Goal: Task Accomplishment & Management: Use online tool/utility

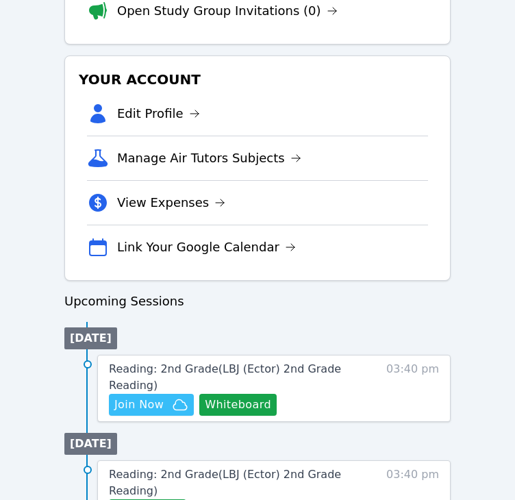
scroll to position [479, 0]
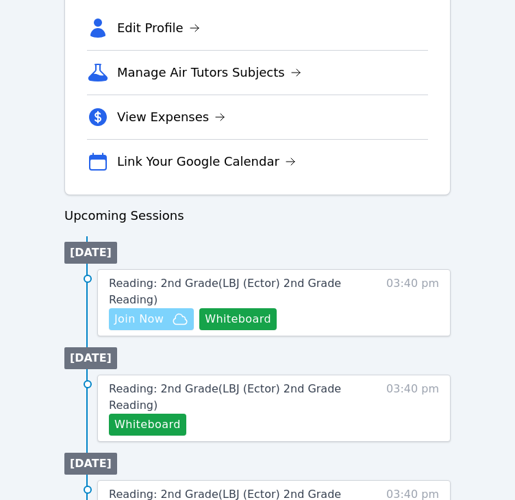
click at [155, 322] on span "Join Now" at bounding box center [138, 319] width 49 height 16
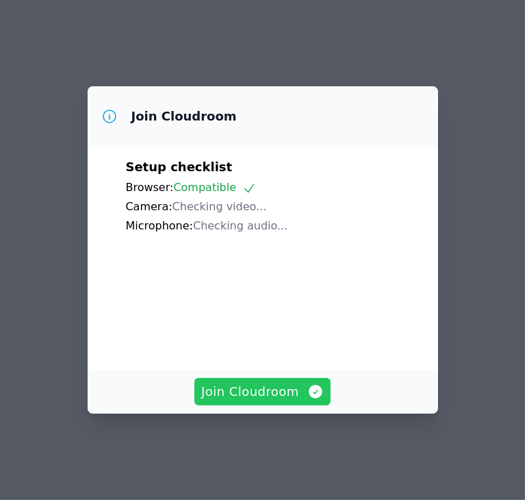
click at [294, 401] on span "Join Cloudroom" at bounding box center [262, 391] width 123 height 19
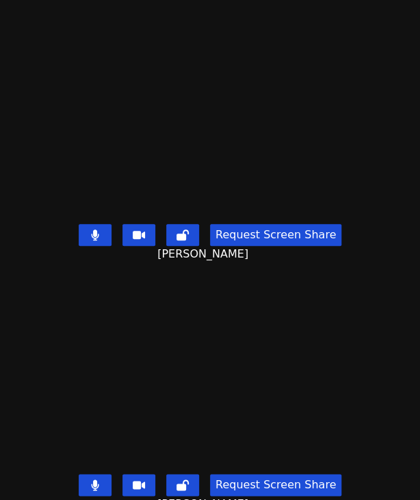
click at [101, 474] on button at bounding box center [95, 485] width 33 height 22
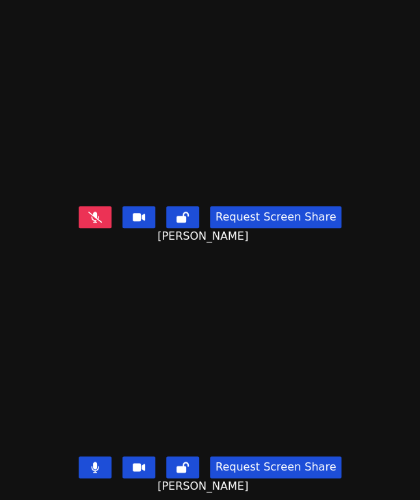
scroll to position [272, 0]
click at [99, 456] on button at bounding box center [95, 467] width 33 height 22
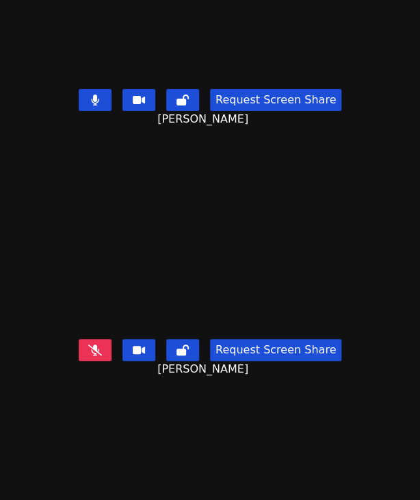
scroll to position [0, 0]
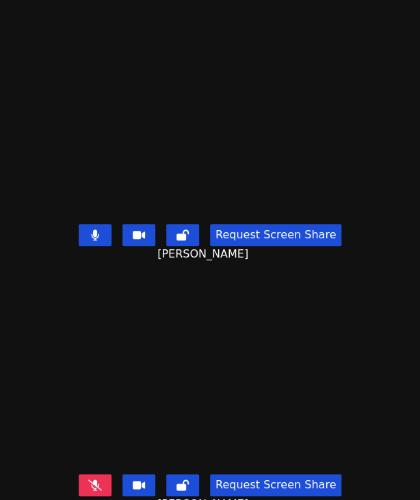
click at [97, 228] on button at bounding box center [95, 235] width 33 height 22
click at [90, 479] on icon at bounding box center [95, 484] width 14 height 11
click at [90, 229] on icon at bounding box center [95, 234] width 14 height 11
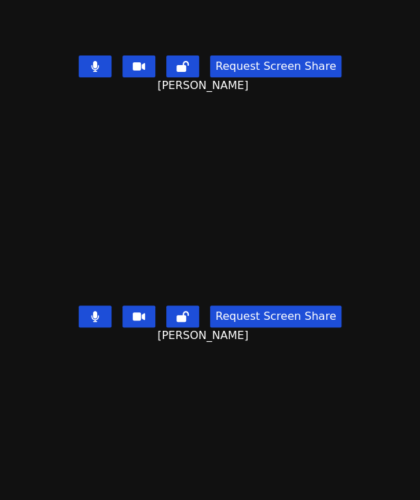
scroll to position [272, 0]
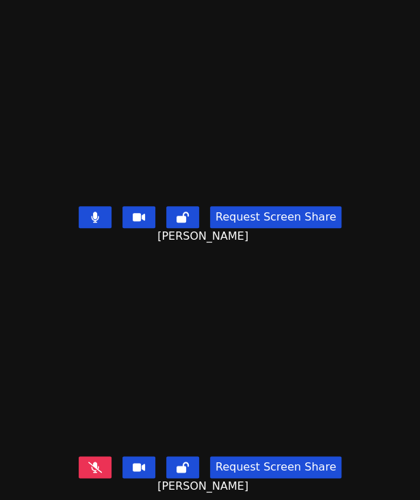
click at [99, 461] on icon at bounding box center [95, 466] width 14 height 11
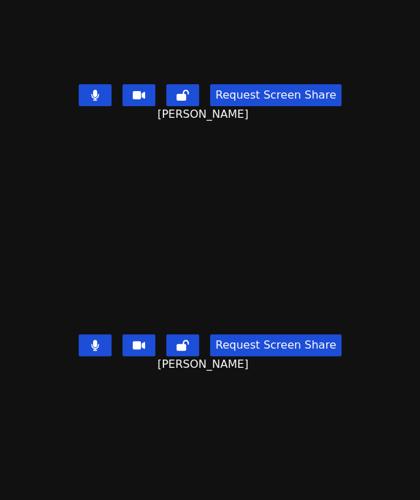
scroll to position [135, 0]
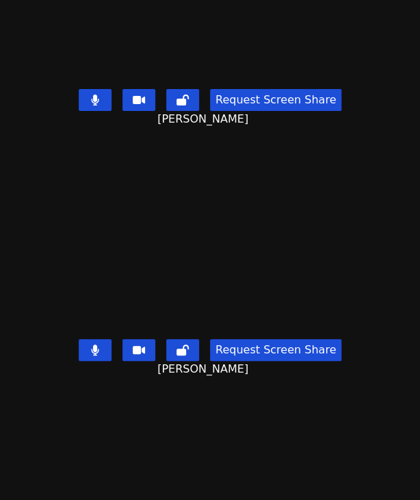
click at [86, 340] on button at bounding box center [95, 350] width 33 height 22
click at [91, 97] on icon at bounding box center [95, 99] width 8 height 11
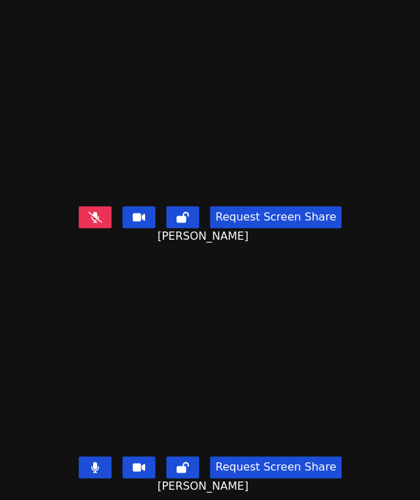
scroll to position [0, 0]
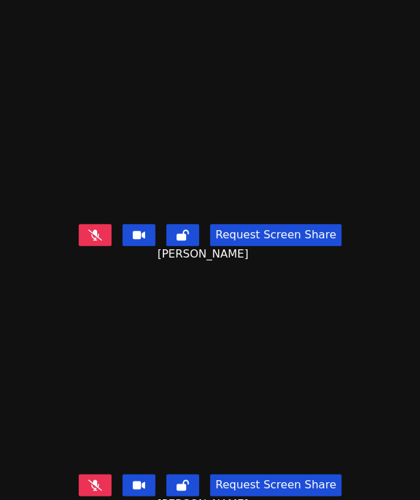
click at [102, 224] on button at bounding box center [95, 235] width 33 height 22
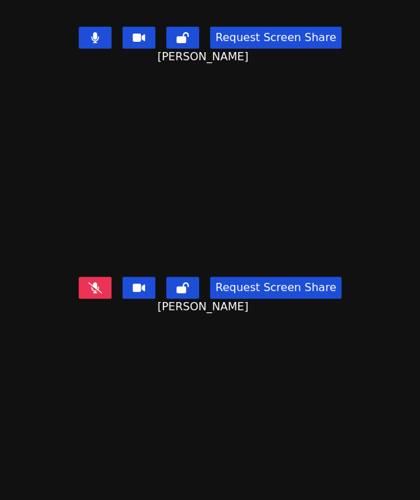
scroll to position [272, 0]
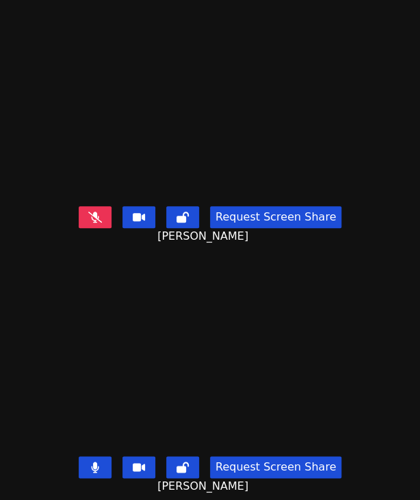
click at [91, 461] on icon at bounding box center [95, 466] width 8 height 11
click at [103, 206] on button at bounding box center [95, 217] width 33 height 22
click at [100, 456] on button at bounding box center [95, 467] width 33 height 22
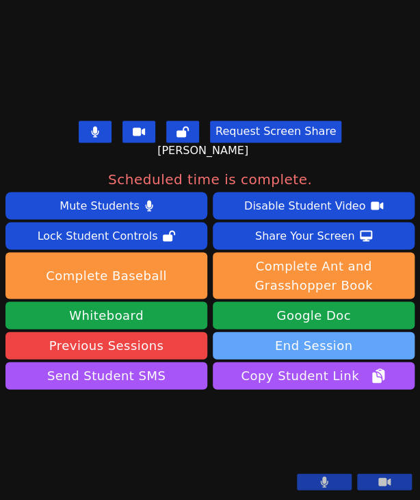
scroll to position [457, 0]
click at [298, 331] on button "End Session" at bounding box center [314, 344] width 202 height 27
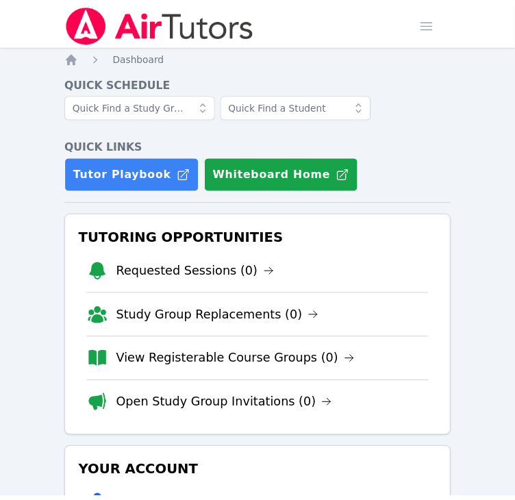
scroll to position [476, 0]
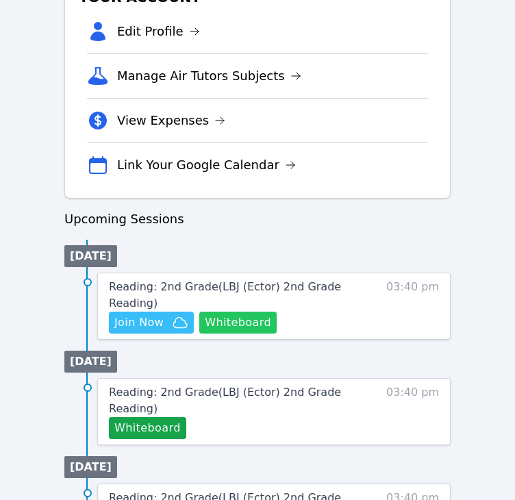
click at [251, 318] on button "Whiteboard" at bounding box center [237, 322] width 77 height 22
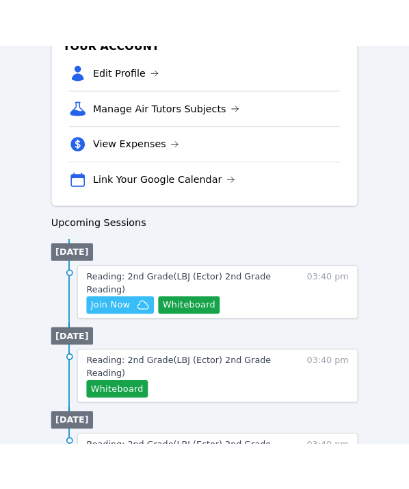
scroll to position [476, 0]
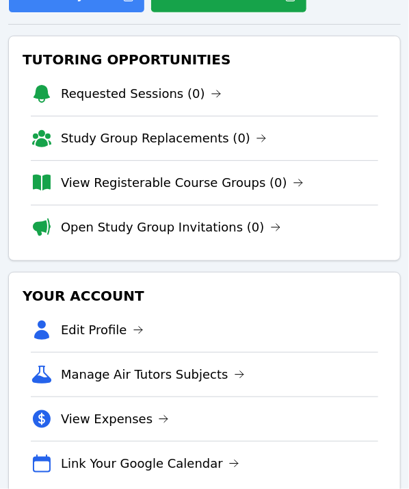
scroll to position [489, 0]
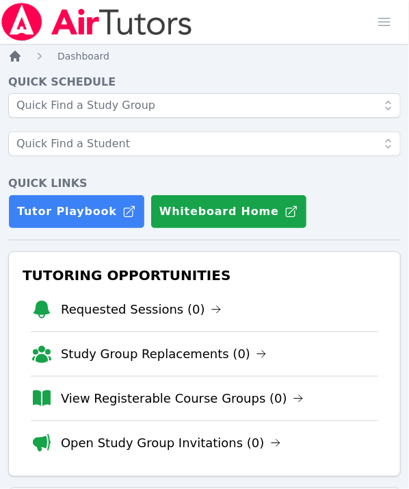
click at [20, 60] on icon "Breadcrumb" at bounding box center [15, 56] width 14 height 14
click at [350, 19] on div "Home Sessions Study Groups Students Messages Open user menu [PERSON_NAME] Le Op…" at bounding box center [204, 22] width 409 height 44
click at [18, 55] on icon "Breadcrumb" at bounding box center [15, 56] width 11 height 11
click at [83, 57] on span "Dashboard" at bounding box center [83, 56] width 52 height 11
click at [12, 61] on icon "Breadcrumb" at bounding box center [15, 56] width 11 height 11
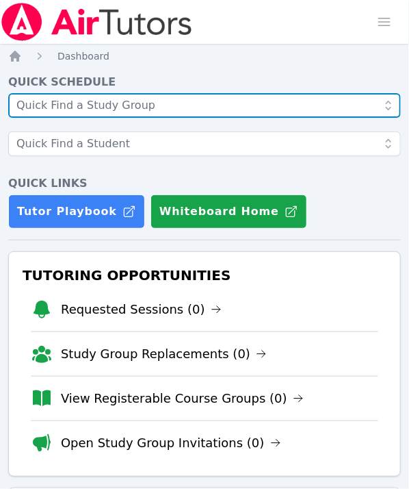
click at [151, 114] on input "text" at bounding box center [204, 105] width 393 height 25
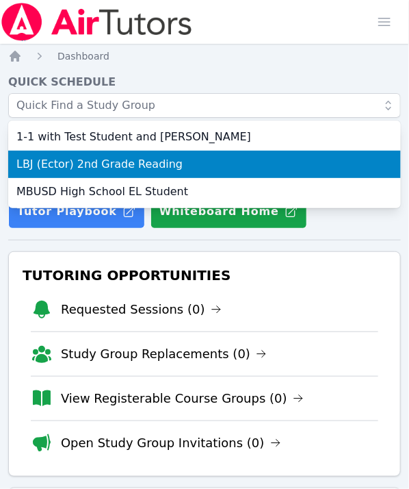
click at [129, 164] on span "LBJ (Ector) 2nd Grade Reading" at bounding box center [204, 164] width 376 height 16
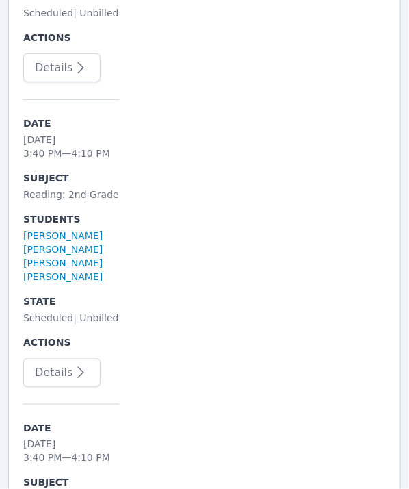
scroll to position [1027, 0]
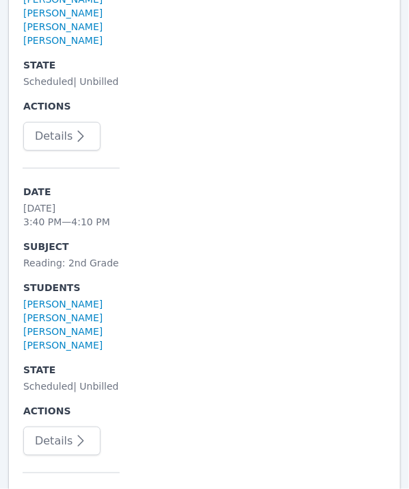
click at [61, 156] on tr "Date Mon Apr 6 3:40 PM — 4:10 PM Subject Reading: 2nd Grade Students GISELLE FR…" at bounding box center [71, 16] width 97 height 305
click at [62, 146] on button "Details" at bounding box center [61, 136] width 77 height 29
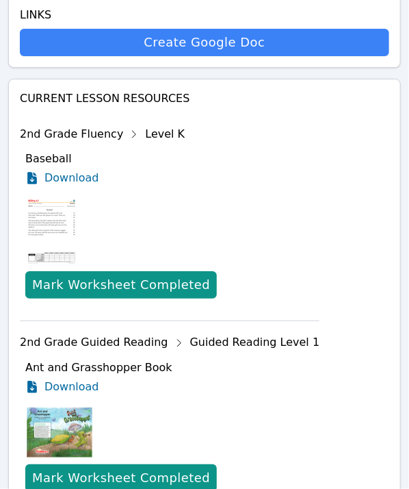
scroll to position [933, 0]
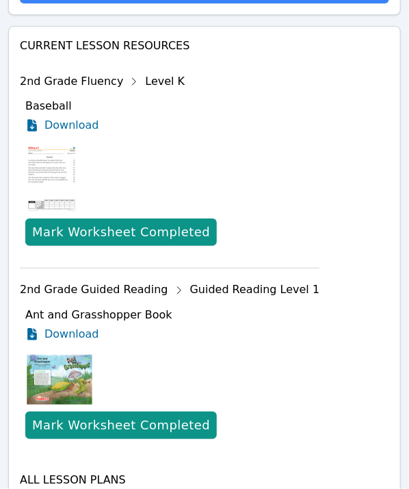
click at [70, 184] on img at bounding box center [51, 178] width 53 height 68
click at [60, 181] on img at bounding box center [51, 178] width 53 height 68
click at [80, 123] on span "Download" at bounding box center [74, 125] width 61 height 16
click at [72, 335] on span "Download" at bounding box center [74, 334] width 61 height 16
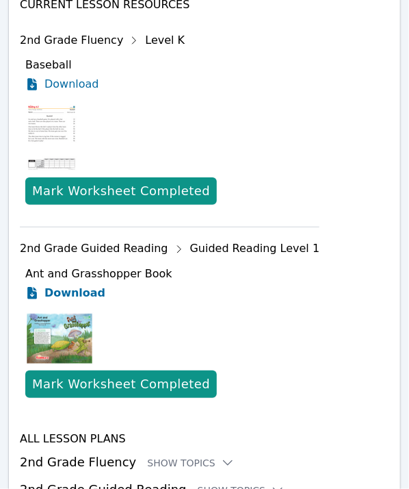
scroll to position [1001, 0]
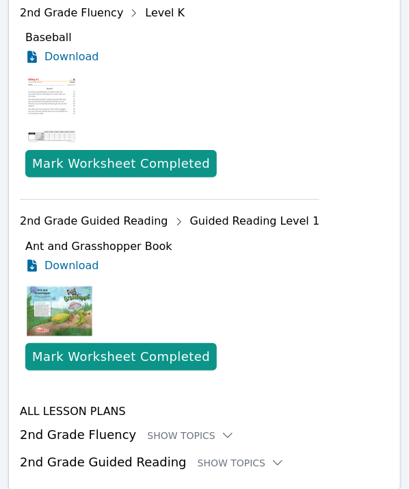
click at [101, 430] on h3 "2nd Grade Fluency Show Topics" at bounding box center [205, 434] width 370 height 19
click at [181, 383] on li "2nd Grade Guided Reading Guided Reading Level 1 Ant and Grasshopper Book Downlo…" at bounding box center [170, 295] width 300 height 193
click at [399, 478] on div at bounding box center [399, 478] width 0 height 0
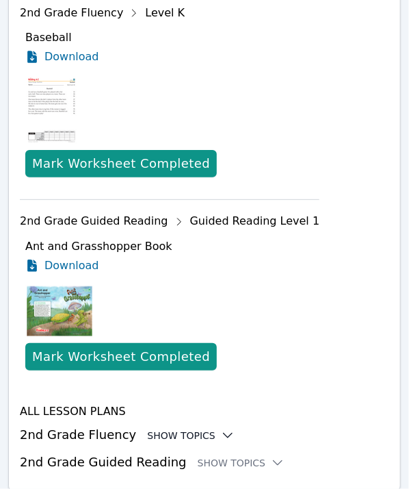
click at [194, 431] on div "Show Topics" at bounding box center [191, 435] width 88 height 14
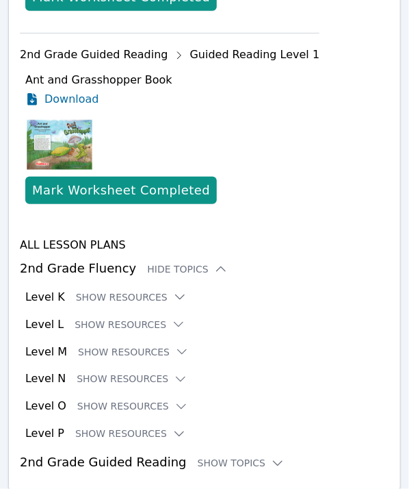
scroll to position [1168, 0]
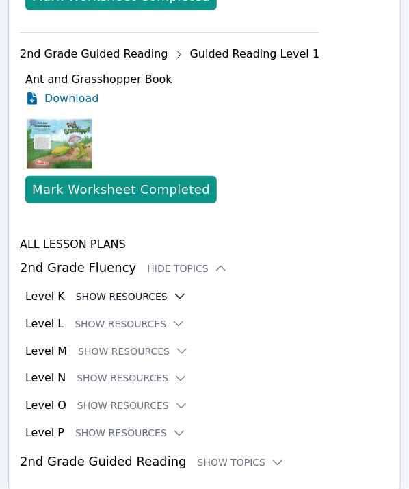
click at [120, 296] on button "Show Resources" at bounding box center [131, 297] width 111 height 14
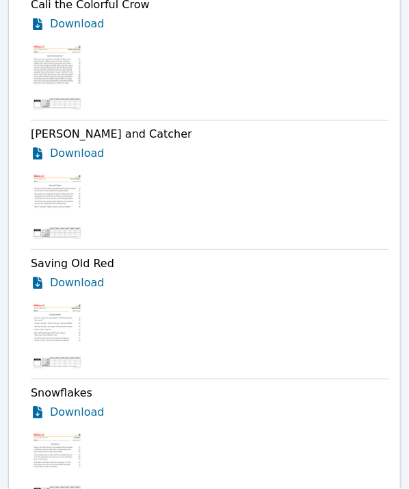
scroll to position [2116, 0]
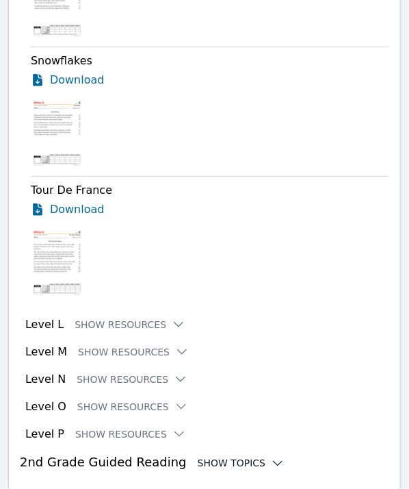
click at [208, 461] on div "Show Topics" at bounding box center [242, 463] width 88 height 14
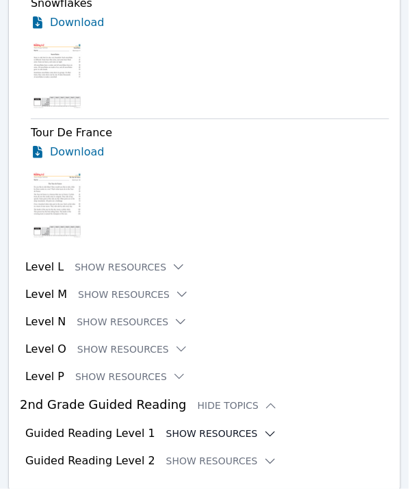
click at [183, 435] on button "Show Resources" at bounding box center [221, 434] width 111 height 14
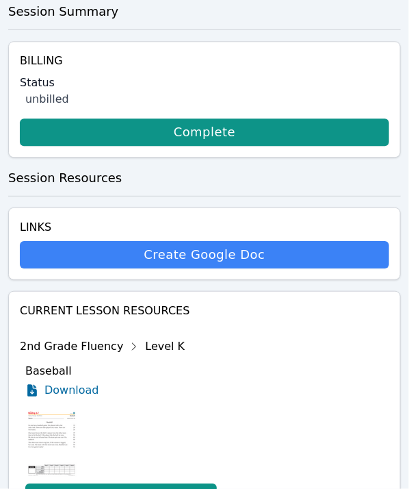
scroll to position [1010, 0]
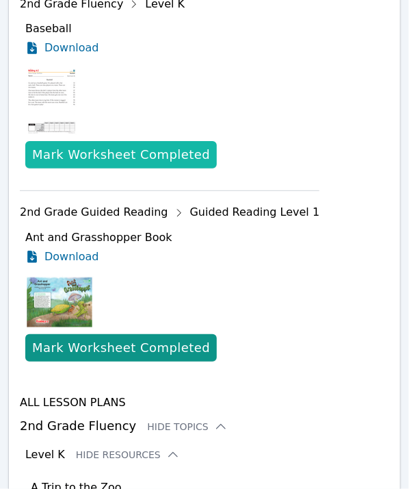
drag, startPoint x: 126, startPoint y: 147, endPoint x: 129, endPoint y: 155, distance: 8.7
click at [126, 147] on div "Mark Worksheet Completed" at bounding box center [121, 154] width 178 height 19
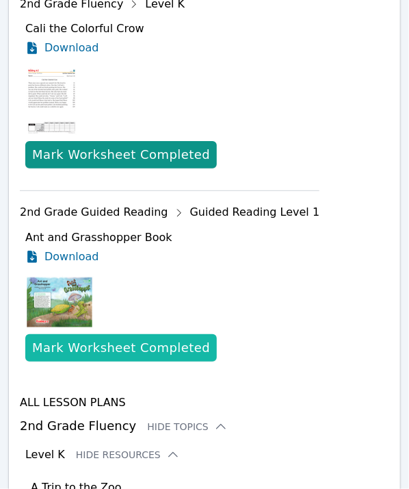
click at [120, 346] on div "Mark Worksheet Completed" at bounding box center [121, 347] width 178 height 19
